Goal: Book appointment/travel/reservation

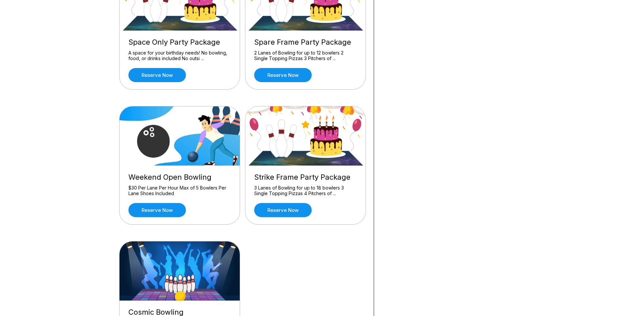
scroll to position [263, 0]
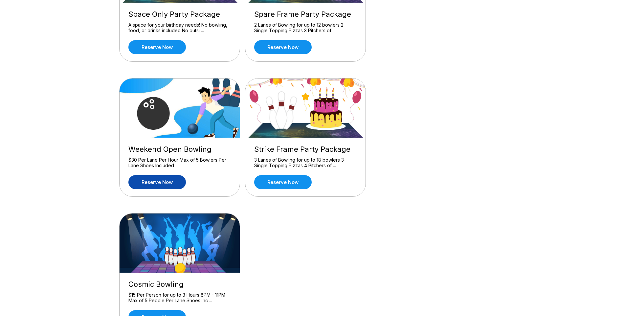
click at [168, 180] on link "Reserve now" at bounding box center [156, 182] width 57 height 14
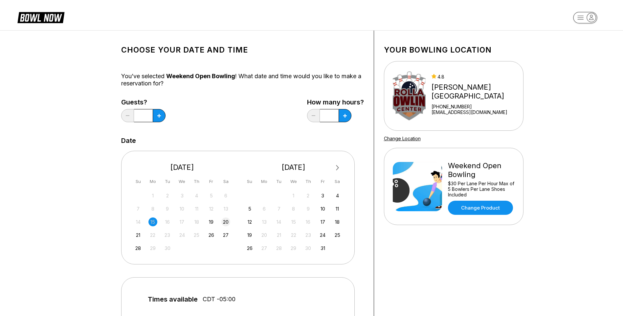
click at [229, 222] on div "20" at bounding box center [225, 221] width 9 height 9
click at [161, 116] on icon at bounding box center [159, 116] width 4 height 4
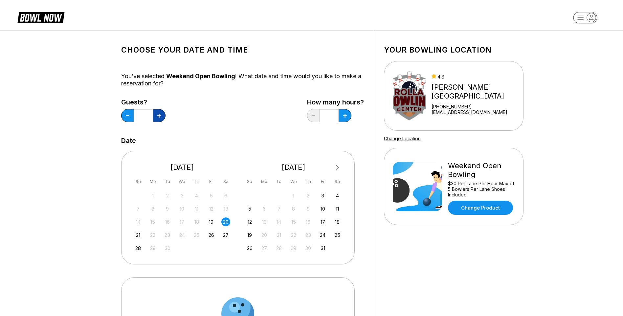
type input "*"
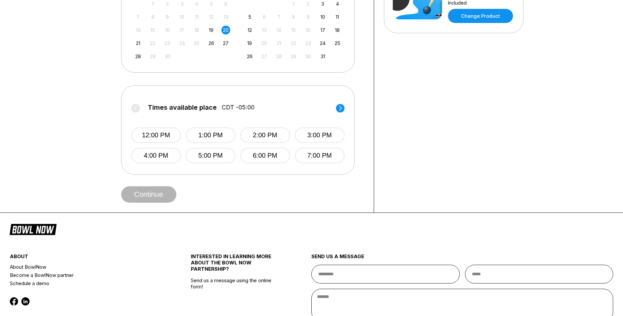
scroll to position [197, 0]
